Goal: Information Seeking & Learning: Learn about a topic

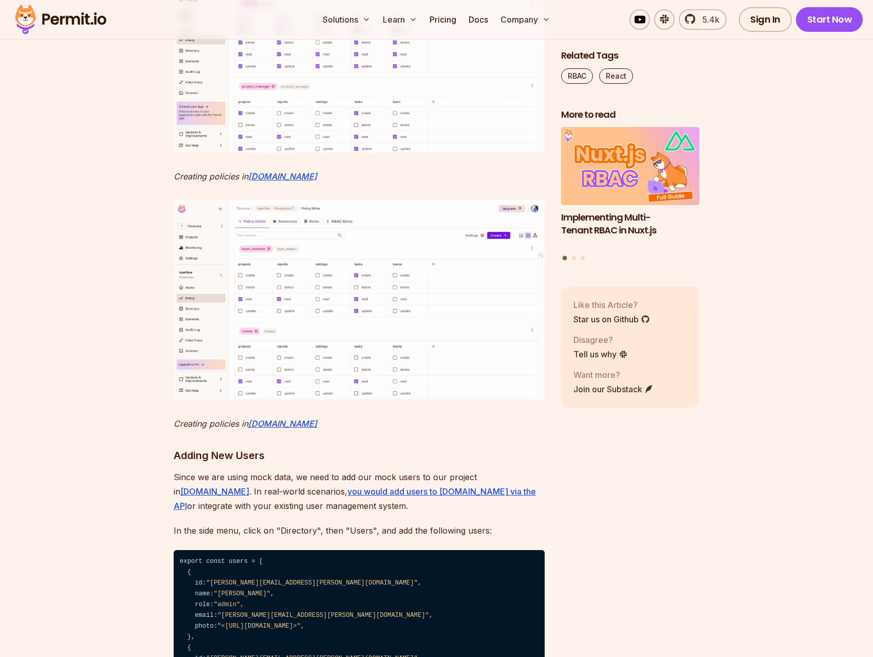
scroll to position [4968, 0]
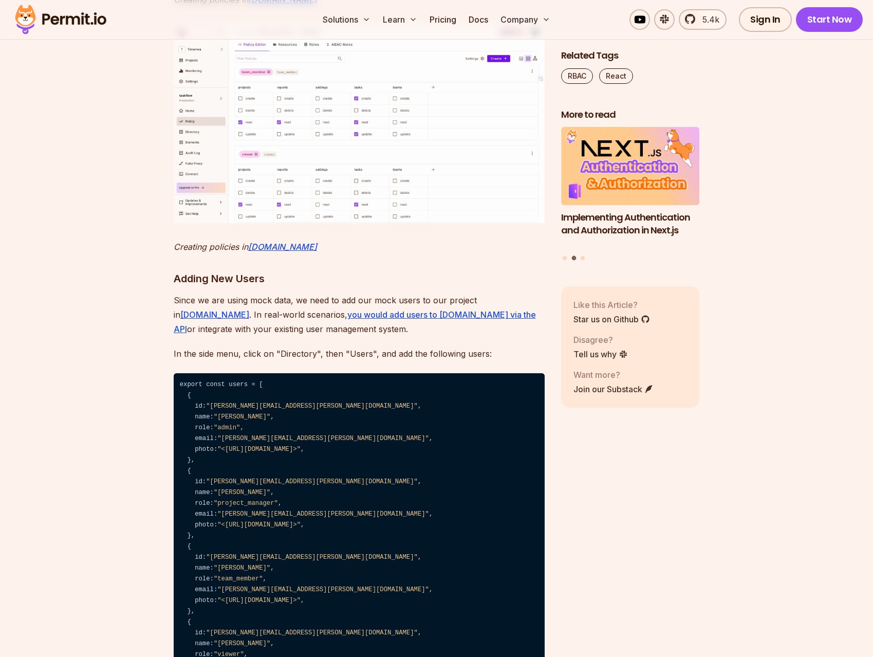
click at [344, 223] on img at bounding box center [359, 123] width 371 height 200
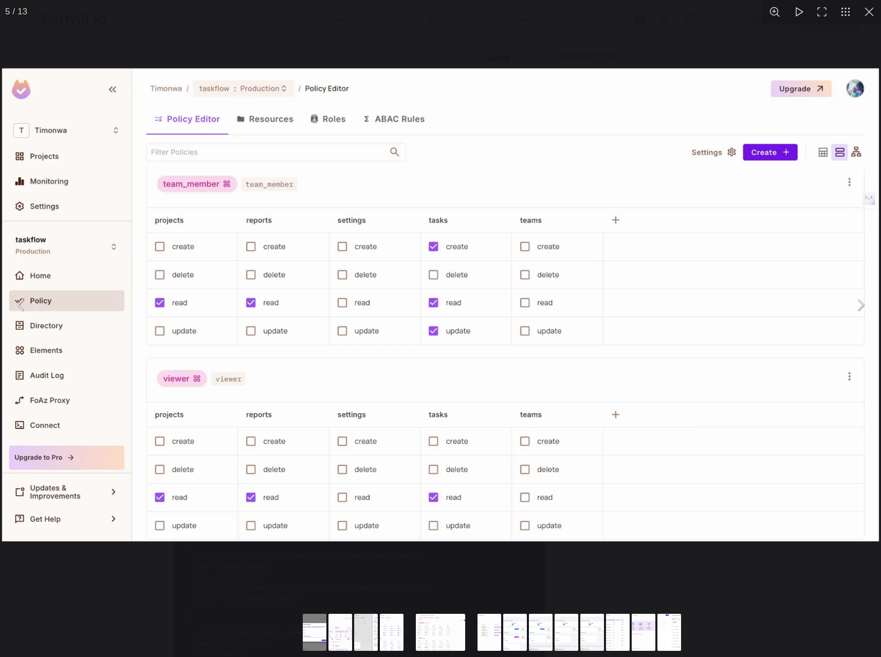
click at [659, 45] on div "You can close this modal content with the ESC key" at bounding box center [440, 305] width 881 height 610
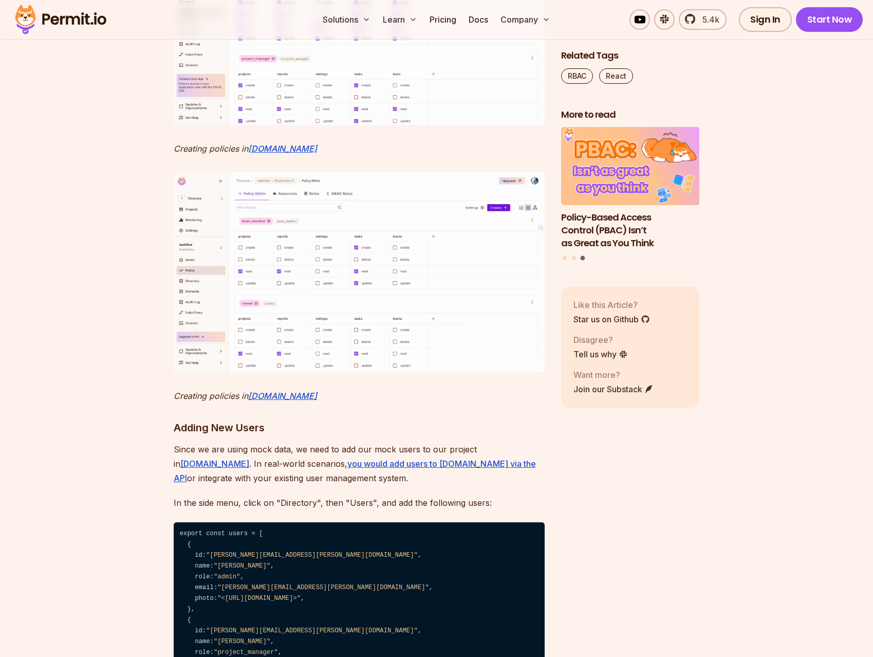
scroll to position [4851, 0]
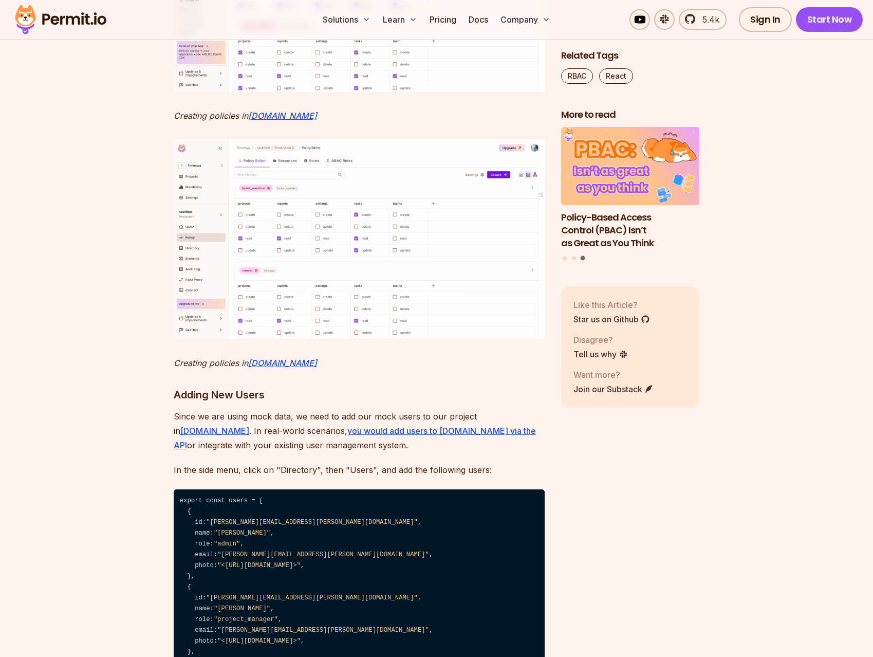
drag, startPoint x: 878, startPoint y: 577, endPoint x: 873, endPoint y: 245, distance: 331.6
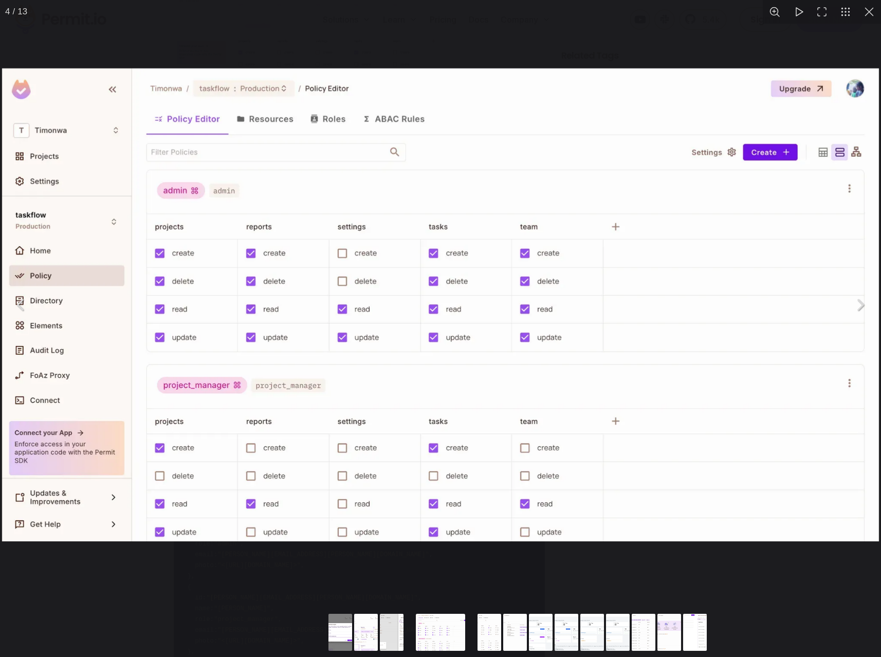
click at [724, 43] on div "You can close this modal content with the ESC key" at bounding box center [440, 305] width 881 height 610
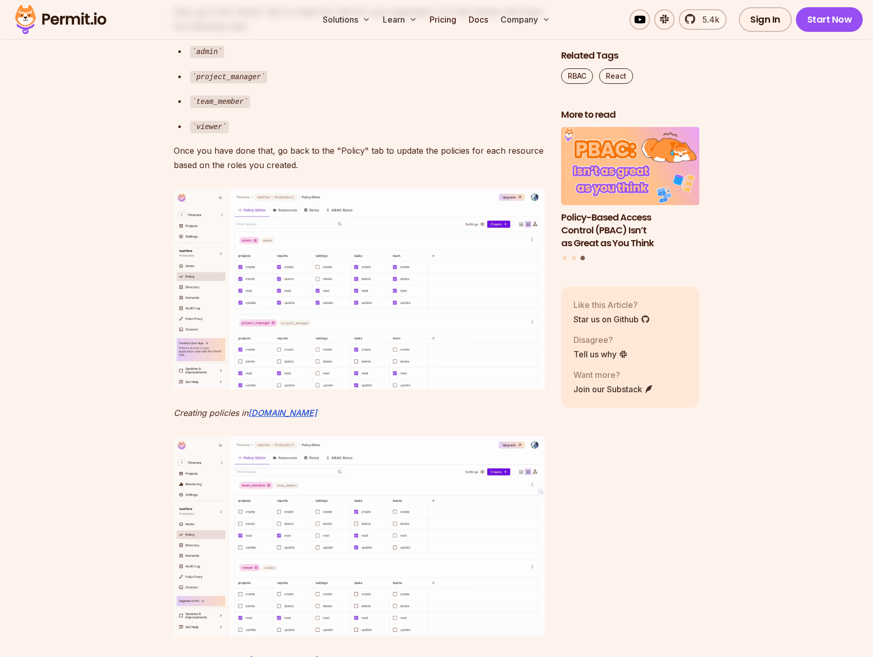
scroll to position [4741, 0]
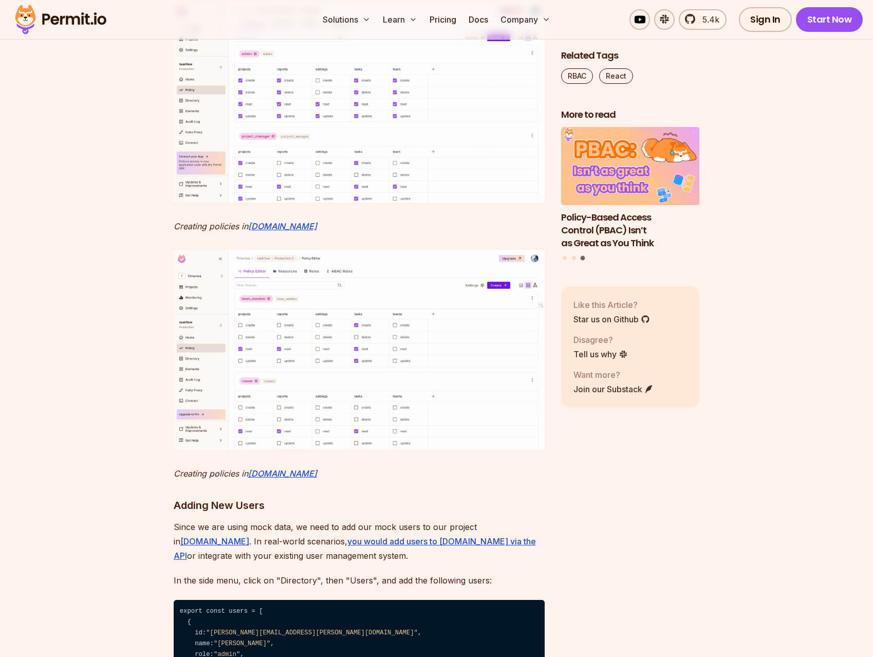
click at [438, 202] on img at bounding box center [359, 102] width 371 height 200
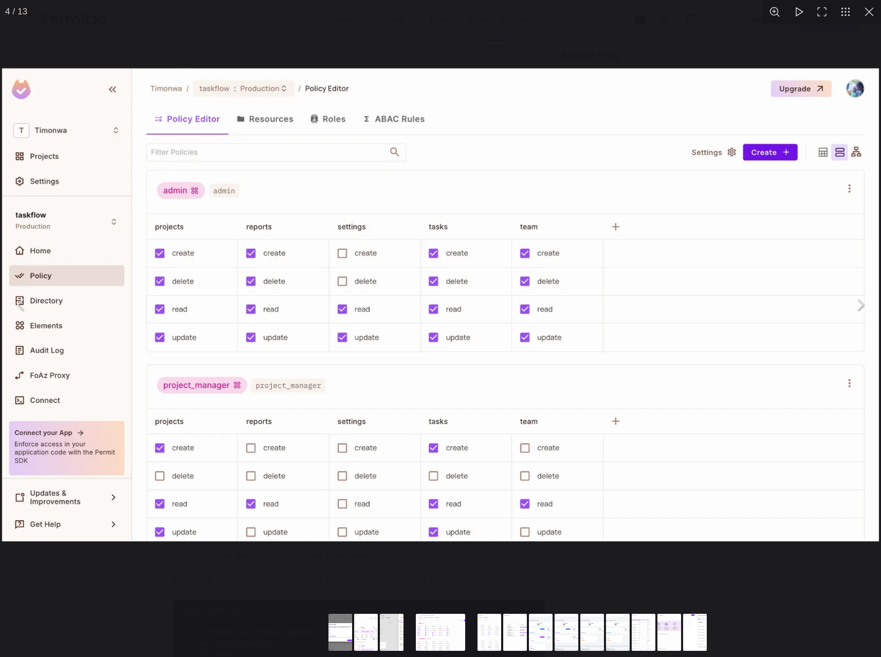
click at [866, 11] on button "You can close this modal content with the ESC key" at bounding box center [869, 12] width 24 height 24
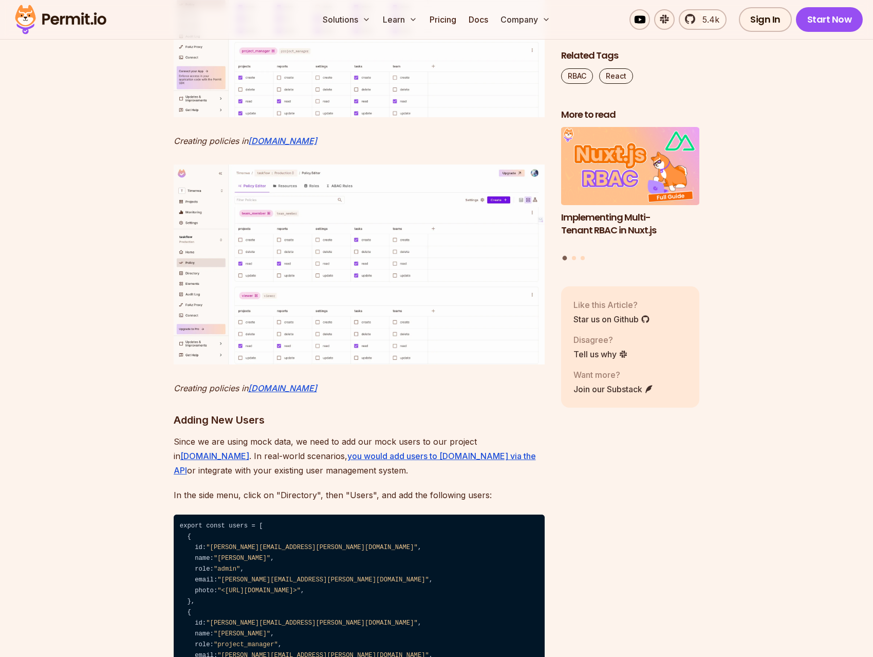
scroll to position [4815, 0]
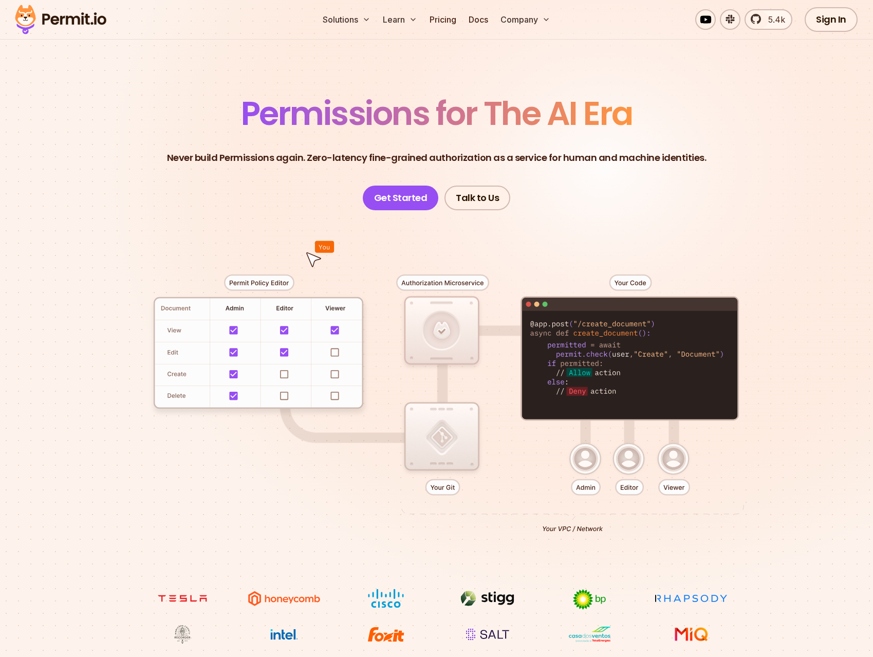
scroll to position [206, 0]
